Goal: Check status: Check status

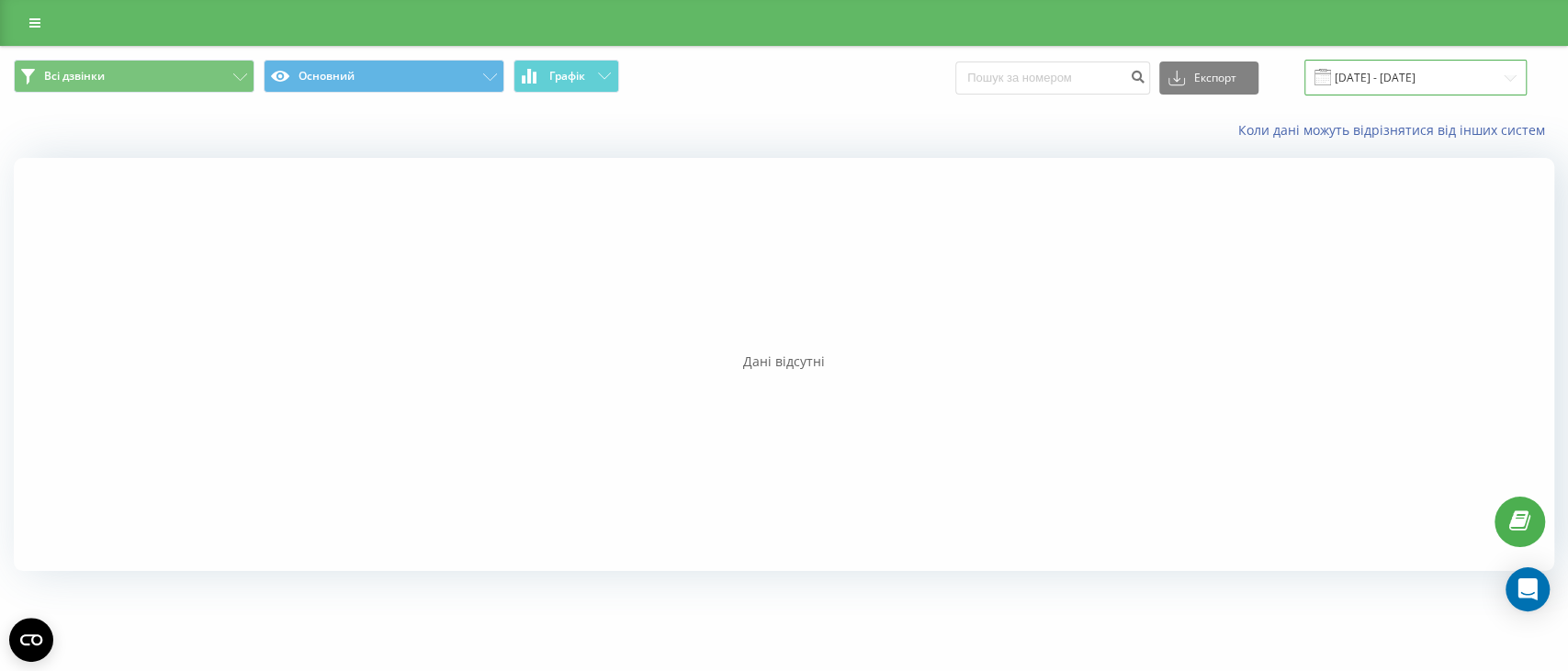
click at [1380, 84] on input "[DATE] - [DATE]" at bounding box center [1414, 77] width 222 height 36
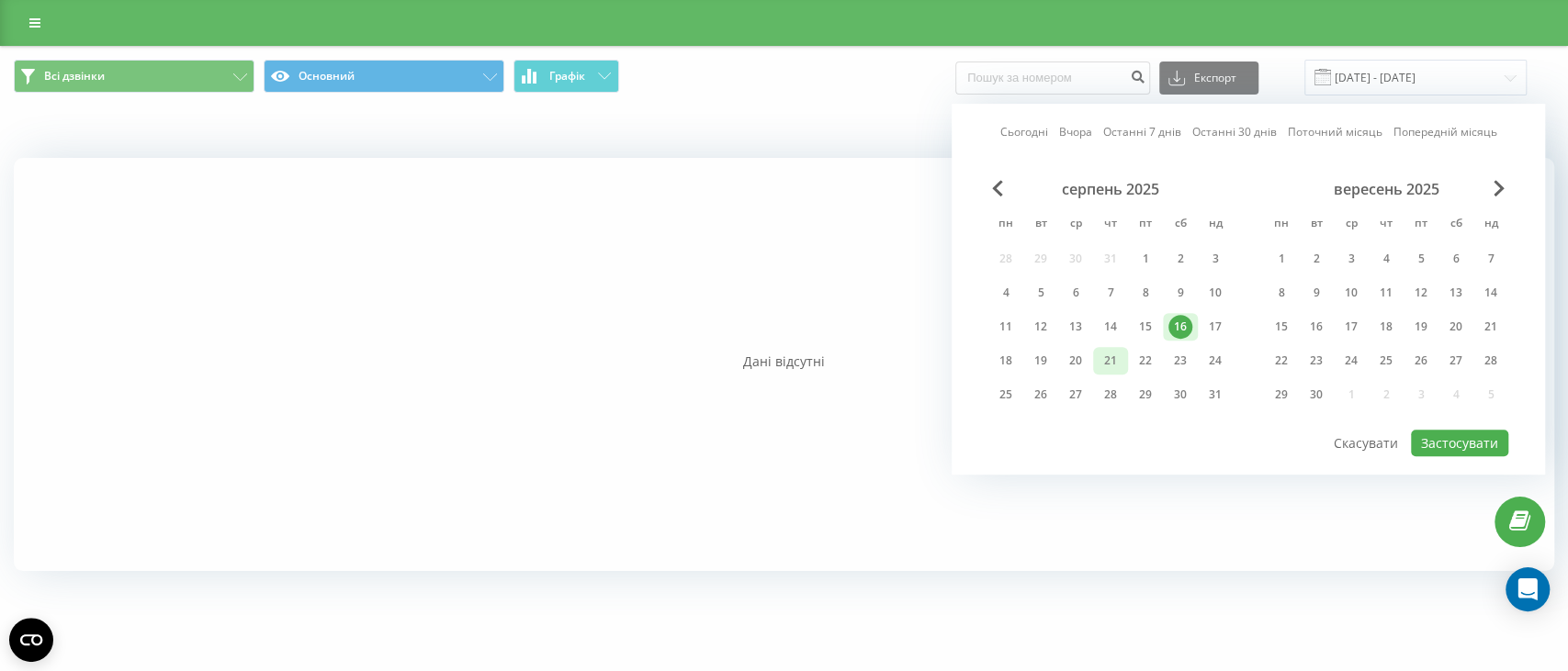
click at [1107, 354] on div "21" at bounding box center [1109, 360] width 24 height 24
click at [1462, 445] on button "Застосувати" at bounding box center [1458, 443] width 97 height 27
type input "[DATE] - [DATE]"
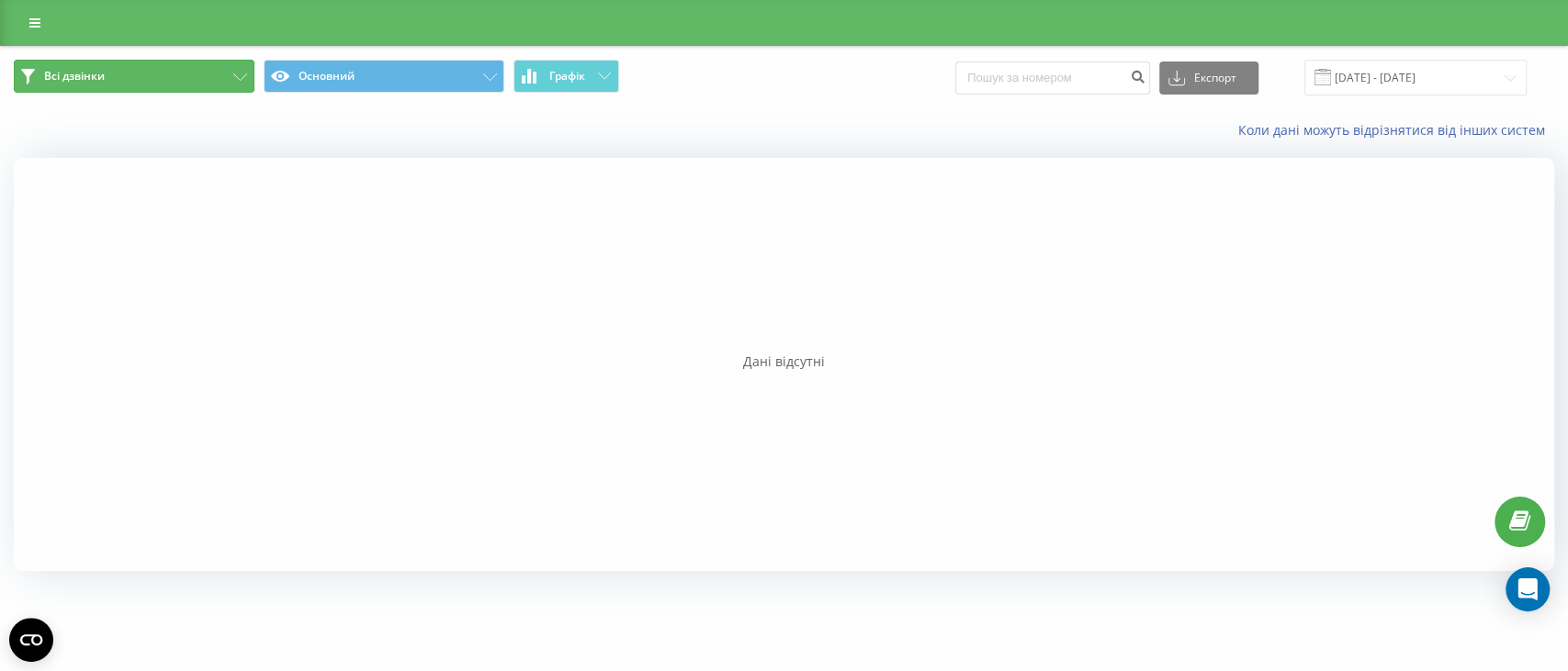
click at [162, 89] on button "Всі дзвінки" at bounding box center [134, 76] width 240 height 33
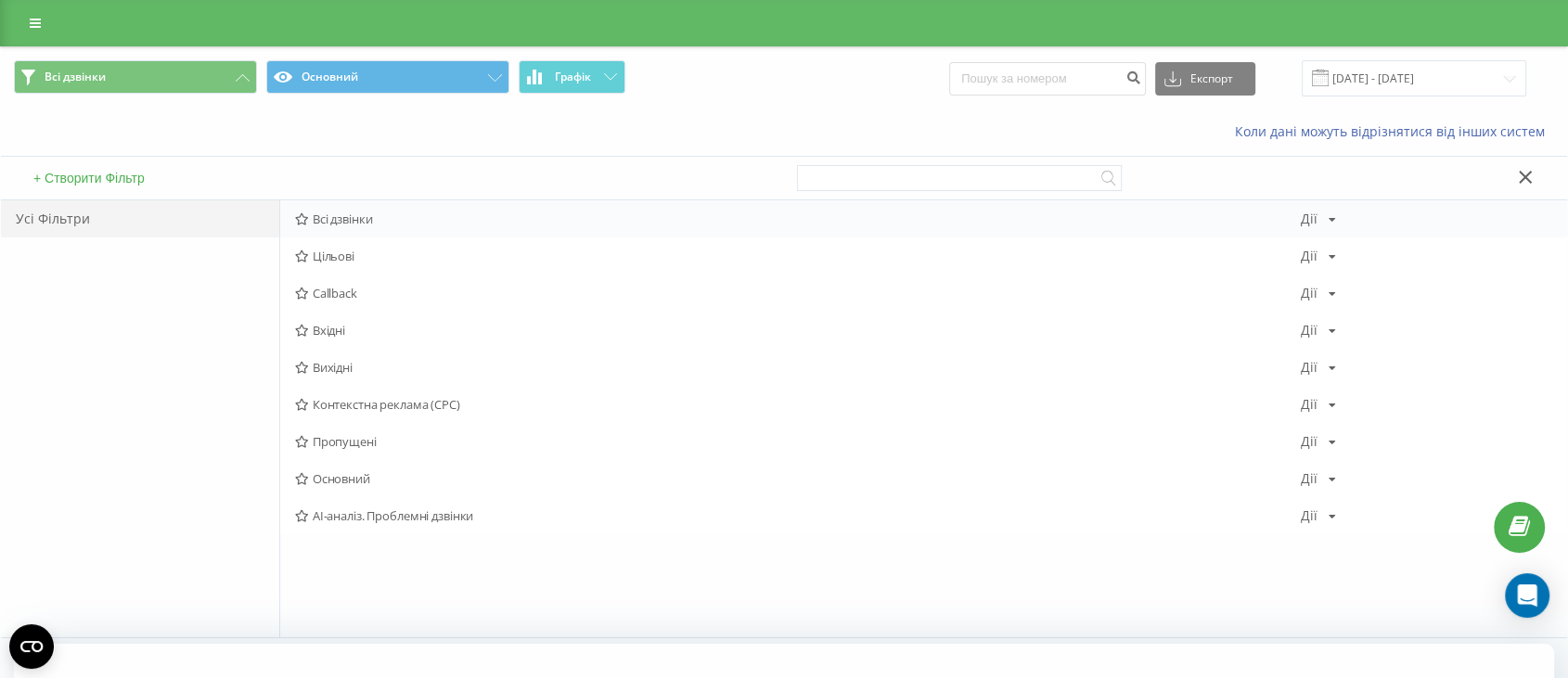
click at [357, 224] on span "Всі дзвінки" at bounding box center [798, 219] width 1006 height 13
